Goal: Transaction & Acquisition: Subscribe to service/newsletter

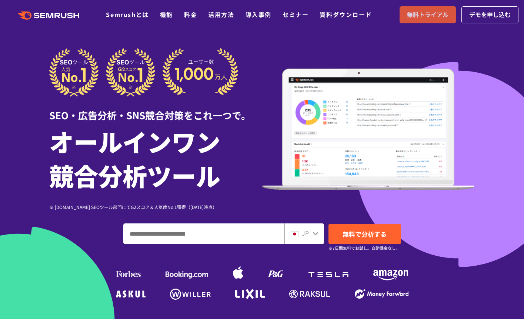
click at [423, 16] on span "無料トライアル" at bounding box center [428, 15] width 42 height 10
click at [423, 14] on span "無料トライアル" at bounding box center [428, 15] width 42 height 10
click at [192, 18] on link "料金" at bounding box center [190, 14] width 13 height 9
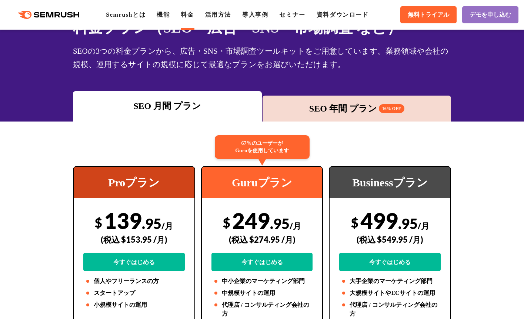
scroll to position [19, 0]
